Goal: Task Accomplishment & Management: Use online tool/utility

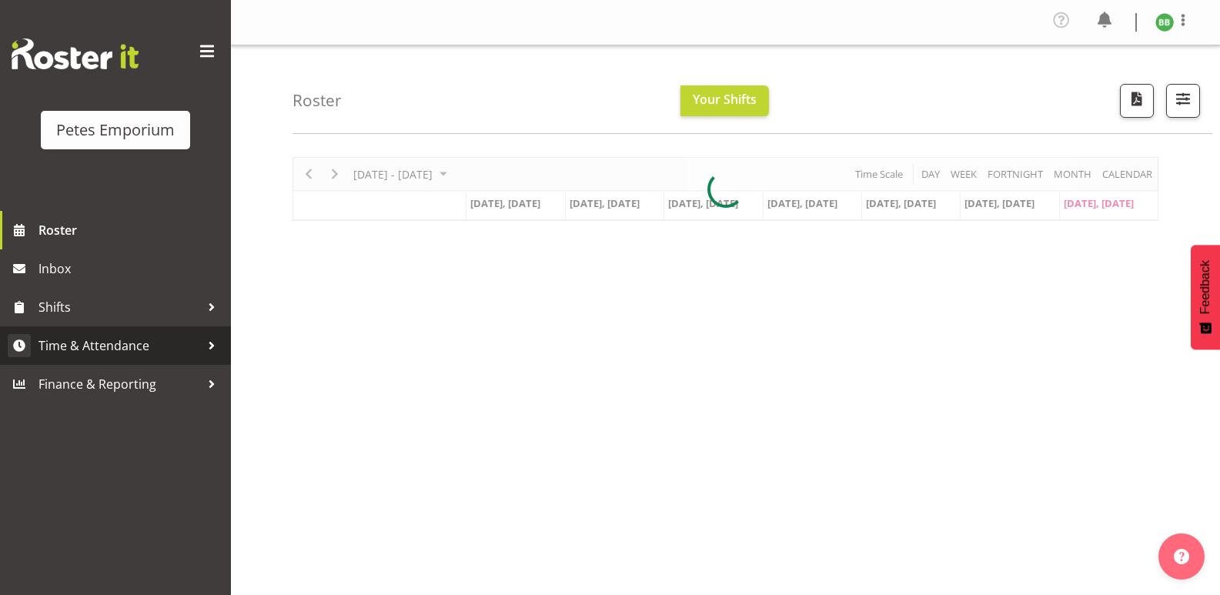
click at [137, 341] on span "Time & Attendance" at bounding box center [119, 345] width 162 height 23
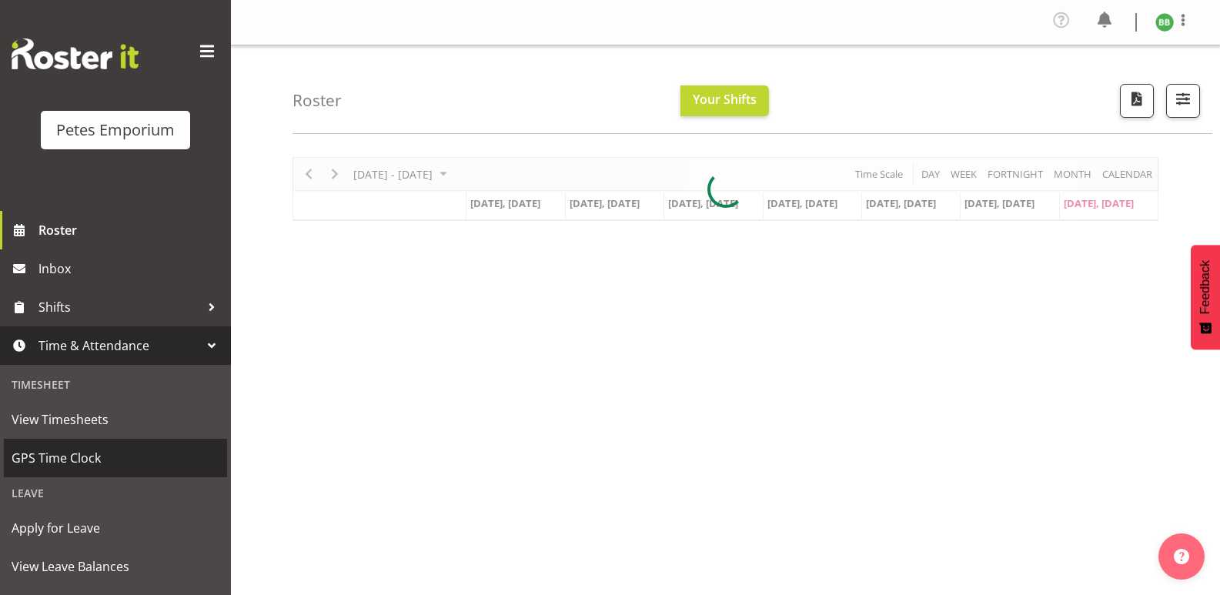
click at [92, 454] on span "GPS Time Clock" at bounding box center [116, 458] width 208 height 23
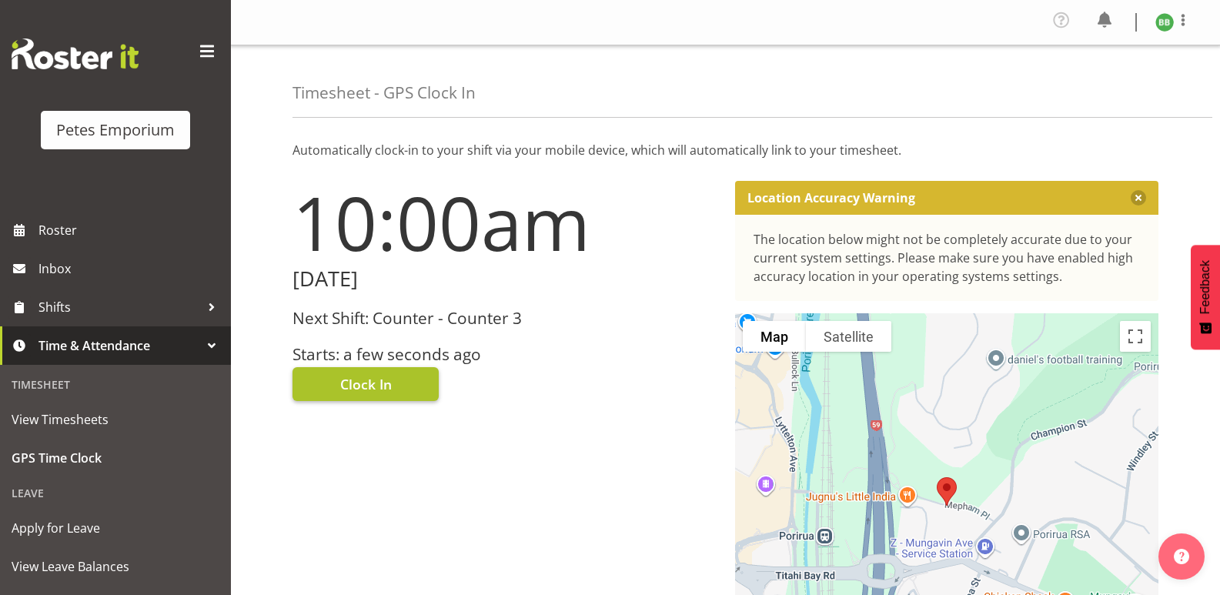
click at [363, 382] on span "Clock In" at bounding box center [366, 384] width 52 height 20
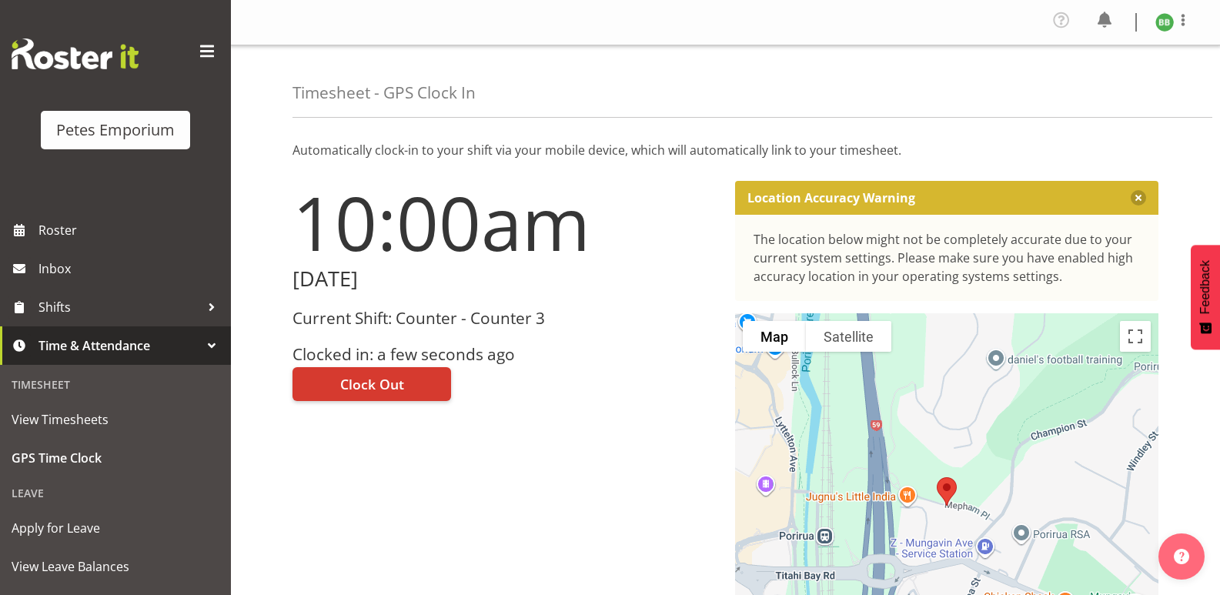
click at [1156, 23] on img at bounding box center [1165, 22] width 18 height 18
click at [1102, 87] on link "Log Out" at bounding box center [1119, 85] width 148 height 28
